Goal: Navigation & Orientation: Locate item on page

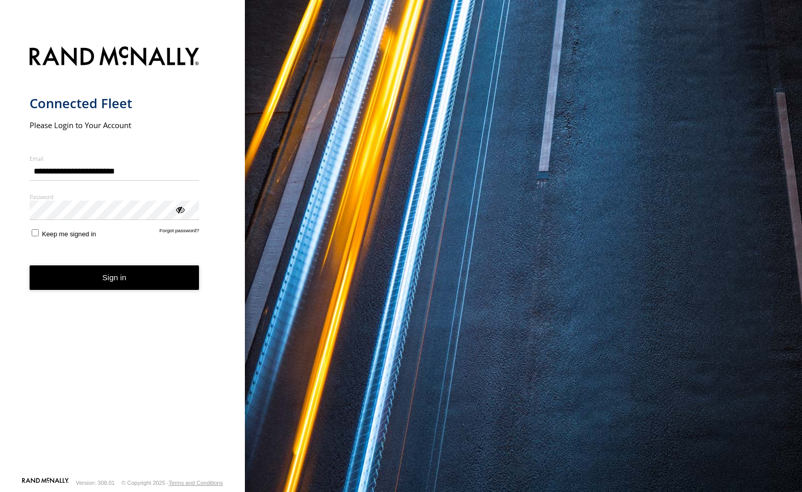
click at [124, 275] on button "Sign in" at bounding box center [115, 277] width 170 height 25
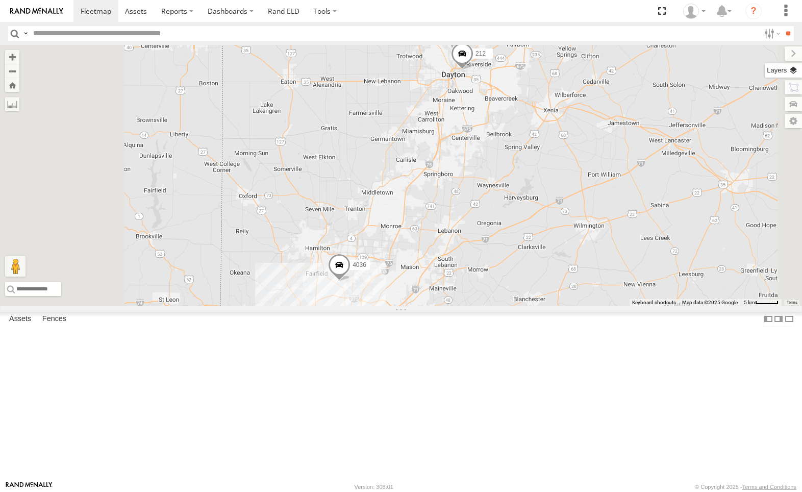
click at [789, 69] on label at bounding box center [782, 70] width 37 height 14
click at [0, 0] on label at bounding box center [0, 0] width 0 height 0
click at [0, 0] on span "Satellite + Roadmap" at bounding box center [0, 0] width 0 height 0
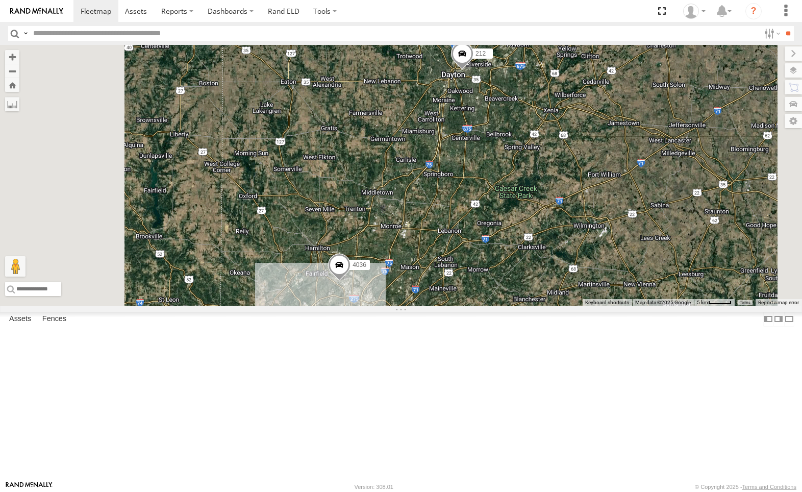
click at [0, 0] on label at bounding box center [0, 0] width 0 height 0
click at [764, 73] on label at bounding box center [782, 70] width 37 height 14
click at [0, 0] on label at bounding box center [0, 0] width 0 height 0
click at [0, 0] on span "Traffic" at bounding box center [0, 0] width 0 height 0
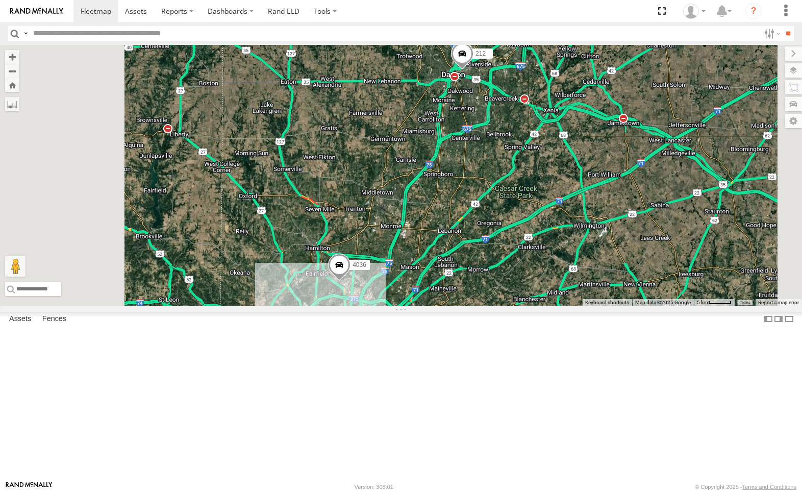
click at [0, 0] on label at bounding box center [0, 0] width 0 height 0
click at [473, 70] on span at bounding box center [462, 56] width 22 height 28
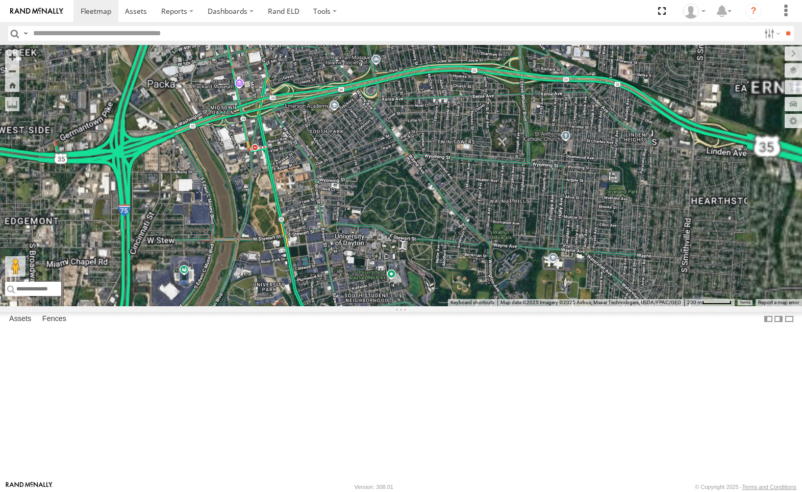
drag, startPoint x: 543, startPoint y: 184, endPoint x: 554, endPoint y: 236, distance: 52.7
click at [554, 236] on div "4036 212 212 All [GEOGRAPHIC_DATA][STREET_ADDRESS] 39.76843 , -84.16888 0 10:53…" at bounding box center [401, 175] width 802 height 261
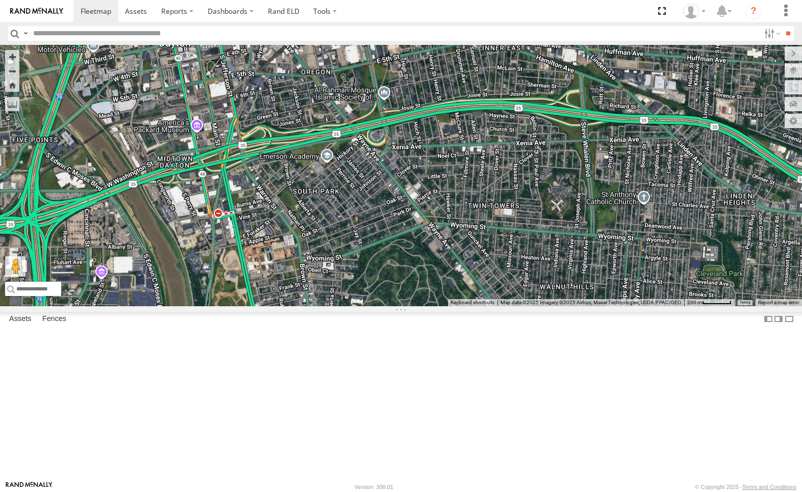
drag, startPoint x: 515, startPoint y: 138, endPoint x: 548, endPoint y: 205, distance: 75.3
click at [545, 201] on div "4036 212 212 All [GEOGRAPHIC_DATA][STREET_ADDRESS] 39.76843 , -84.16888 0 10:53…" at bounding box center [401, 175] width 802 height 261
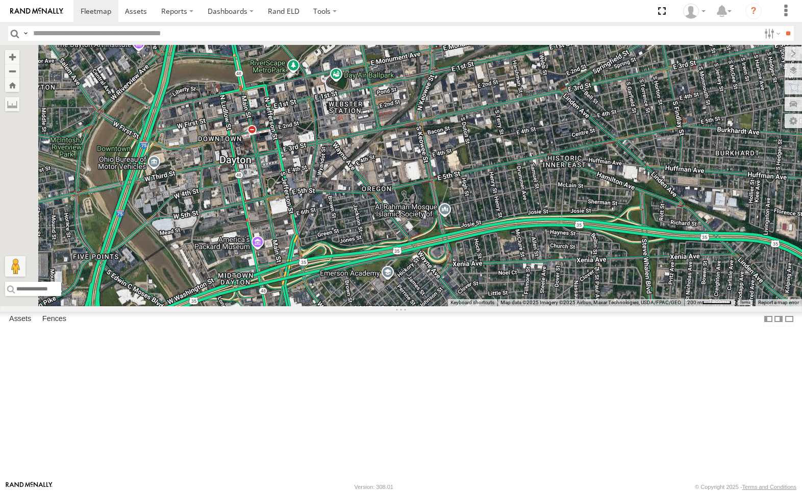
click at [0, 0] on div "212" at bounding box center [0, 0] width 0 height 0
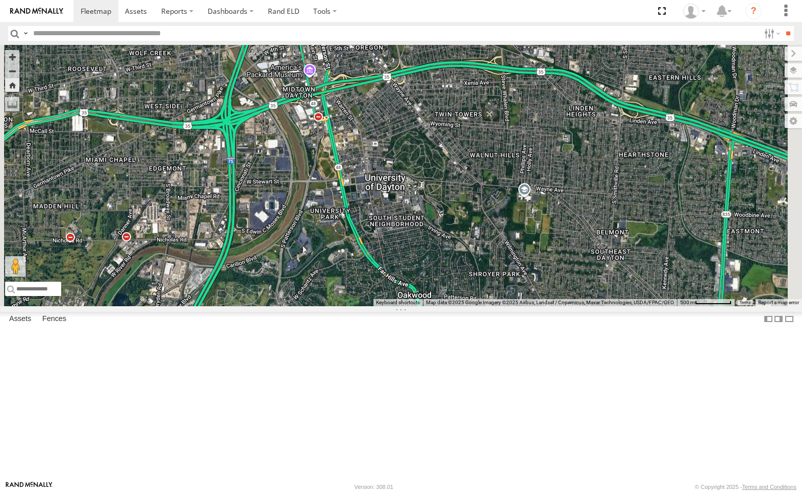
drag, startPoint x: 439, startPoint y: 370, endPoint x: 547, endPoint y: 188, distance: 211.3
click at [547, 188] on div "212" at bounding box center [401, 175] width 802 height 261
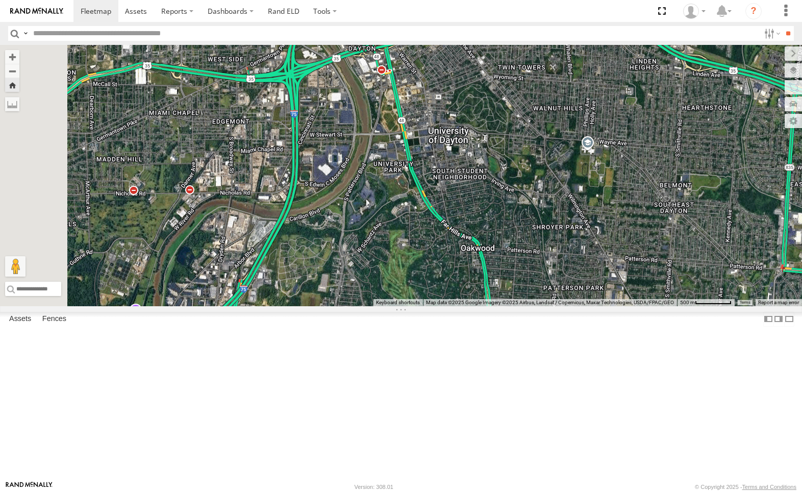
drag, startPoint x: 515, startPoint y: 310, endPoint x: 580, endPoint y: 262, distance: 80.6
click at [580, 262] on div "212" at bounding box center [401, 175] width 802 height 261
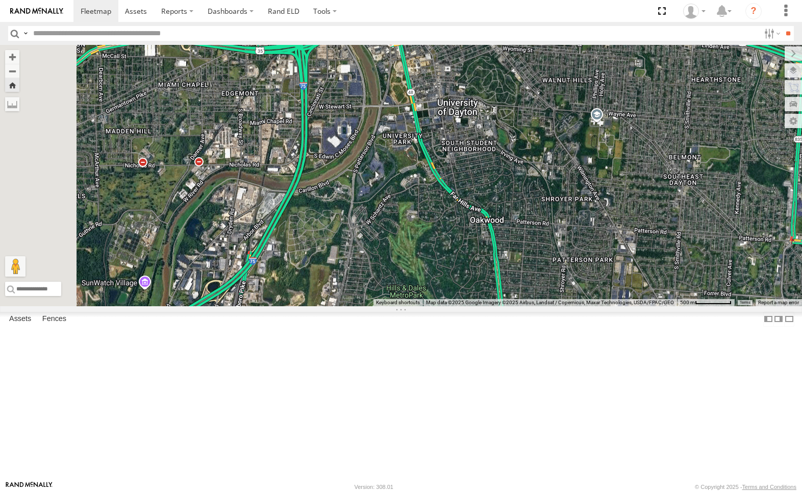
drag, startPoint x: 487, startPoint y: 312, endPoint x: 512, endPoint y: 154, distance: 160.1
click at [512, 154] on div "212" at bounding box center [401, 175] width 802 height 261
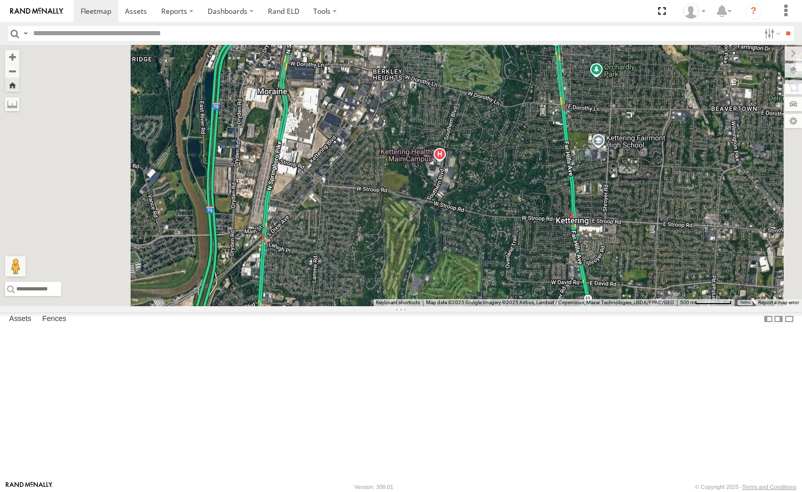
drag, startPoint x: 466, startPoint y: 278, endPoint x: 505, endPoint y: 138, distance: 145.6
click at [505, 139] on div "212" at bounding box center [401, 175] width 802 height 261
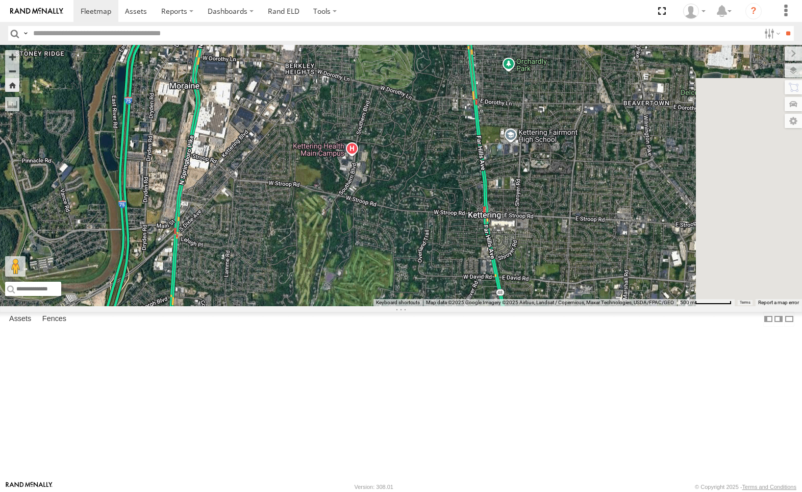
drag, startPoint x: 454, startPoint y: 272, endPoint x: 457, endPoint y: 216, distance: 55.7
click at [365, 267] on div "212" at bounding box center [401, 175] width 802 height 261
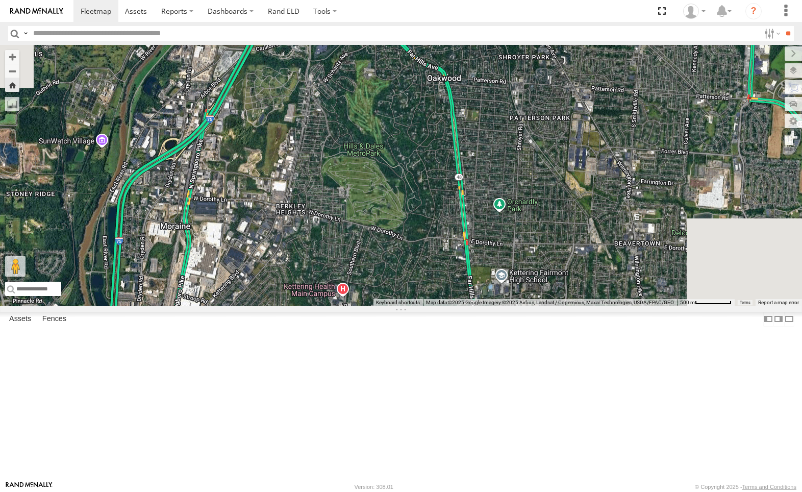
drag, startPoint x: 559, startPoint y: 132, endPoint x: 528, endPoint y: 216, distance: 89.2
click at [550, 273] on div "212" at bounding box center [401, 175] width 802 height 261
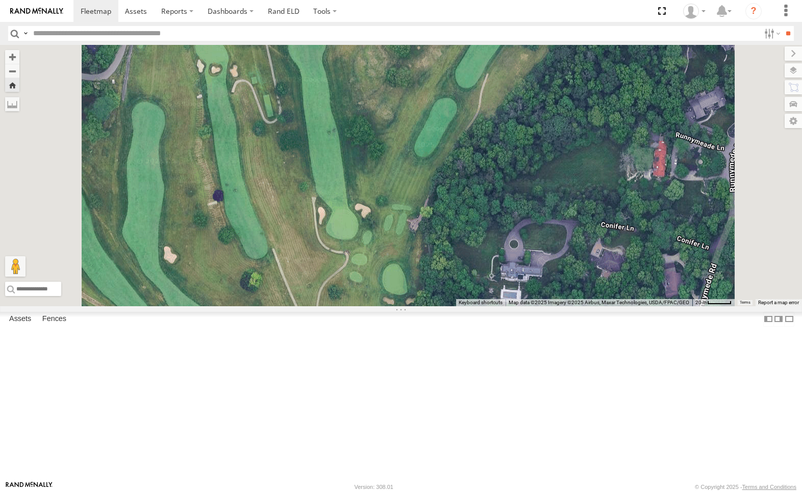
drag, startPoint x: 519, startPoint y: 152, endPoint x: 523, endPoint y: 297, distance: 145.4
click at [523, 295] on div "212" at bounding box center [401, 175] width 802 height 261
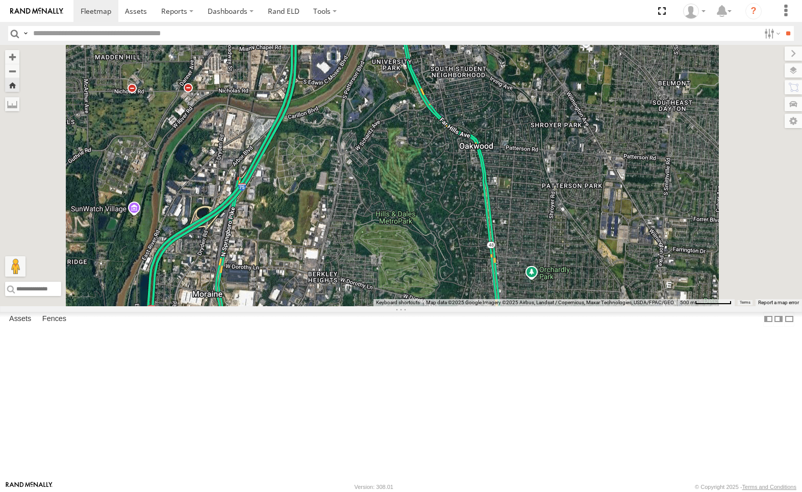
drag, startPoint x: 524, startPoint y: 325, endPoint x: 529, endPoint y: 231, distance: 94.5
click at [529, 232] on div "212" at bounding box center [401, 175] width 802 height 261
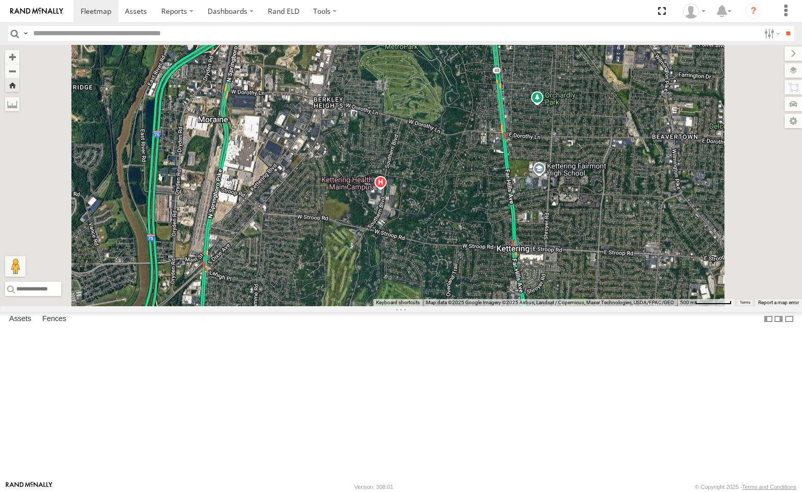
drag, startPoint x: 526, startPoint y: 284, endPoint x: 529, endPoint y: 186, distance: 98.0
click at [529, 187] on div "212" at bounding box center [401, 175] width 802 height 261
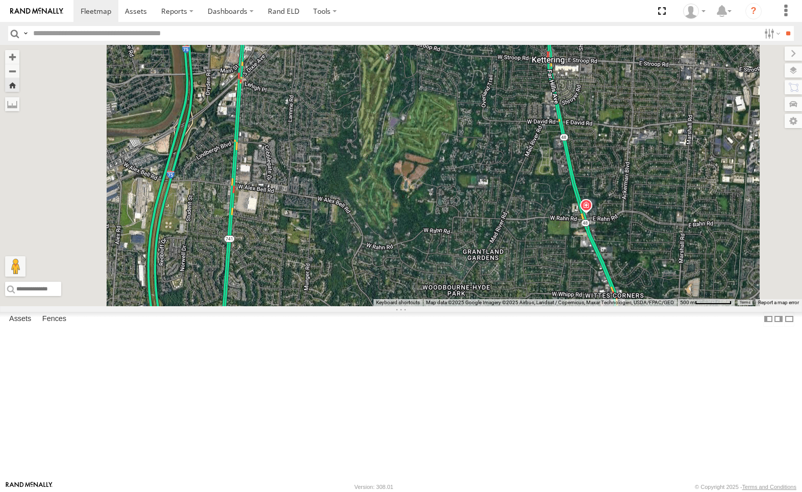
drag, startPoint x: 379, startPoint y: 215, endPoint x: 502, endPoint y: 121, distance: 153.9
click at [501, 129] on div "212" at bounding box center [401, 175] width 802 height 261
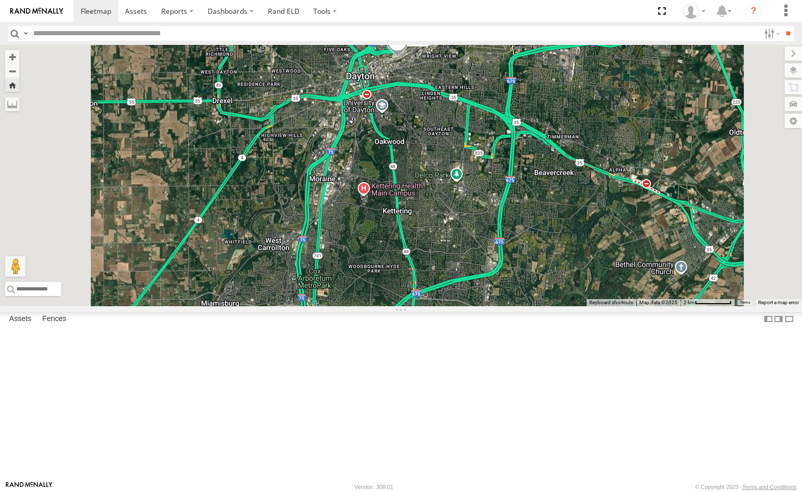
drag, startPoint x: 497, startPoint y: 139, endPoint x: 468, endPoint y: 245, distance: 110.0
click at [468, 245] on div "212" at bounding box center [401, 175] width 802 height 261
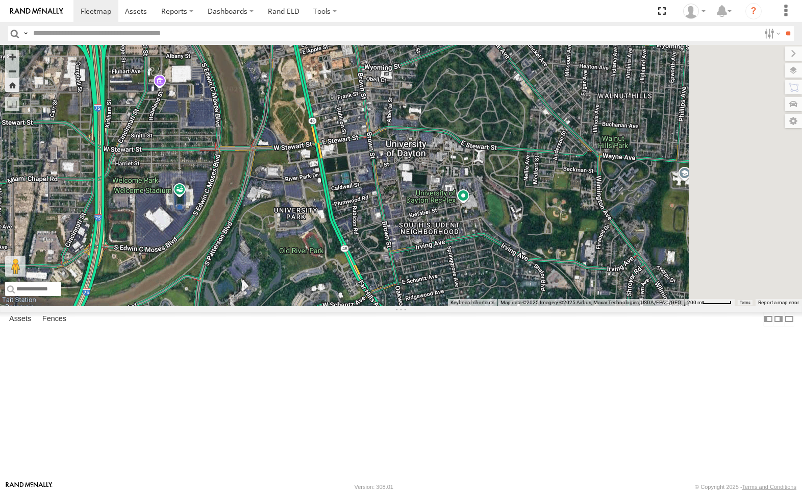
drag, startPoint x: 561, startPoint y: 309, endPoint x: 462, endPoint y: 301, distance: 99.7
click at [417, 301] on div "212" at bounding box center [401, 175] width 802 height 261
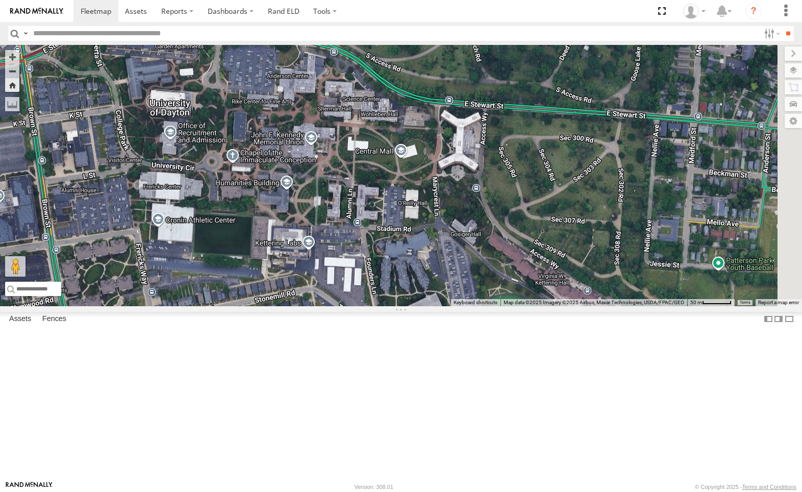
drag, startPoint x: 622, startPoint y: 246, endPoint x: 508, endPoint y: 282, distance: 118.7
click at [468, 277] on div "212" at bounding box center [401, 175] width 802 height 261
